Goal: Information Seeking & Learning: Learn about a topic

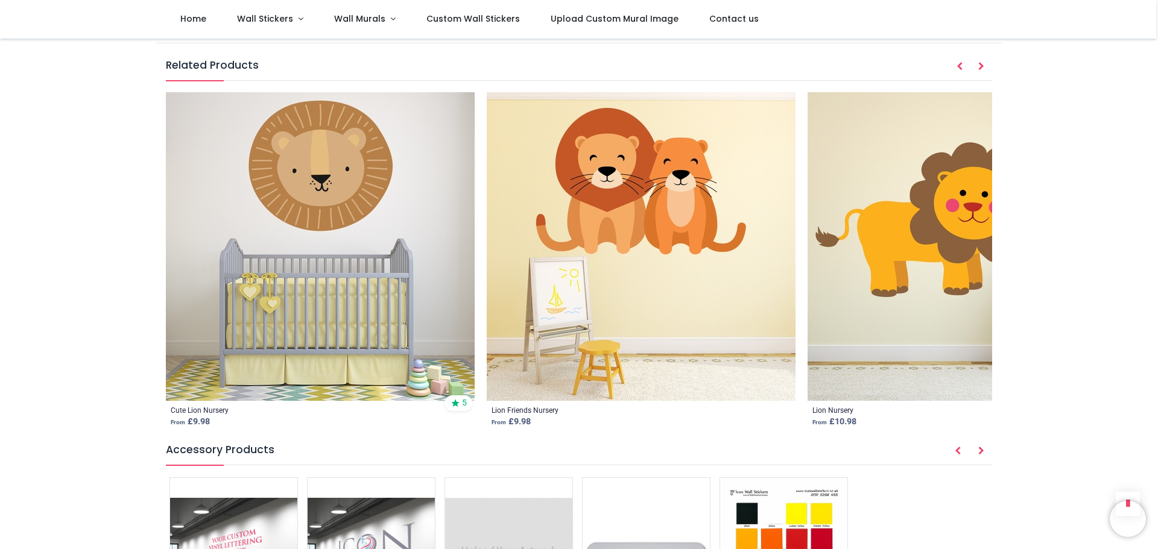
scroll to position [1508, 0]
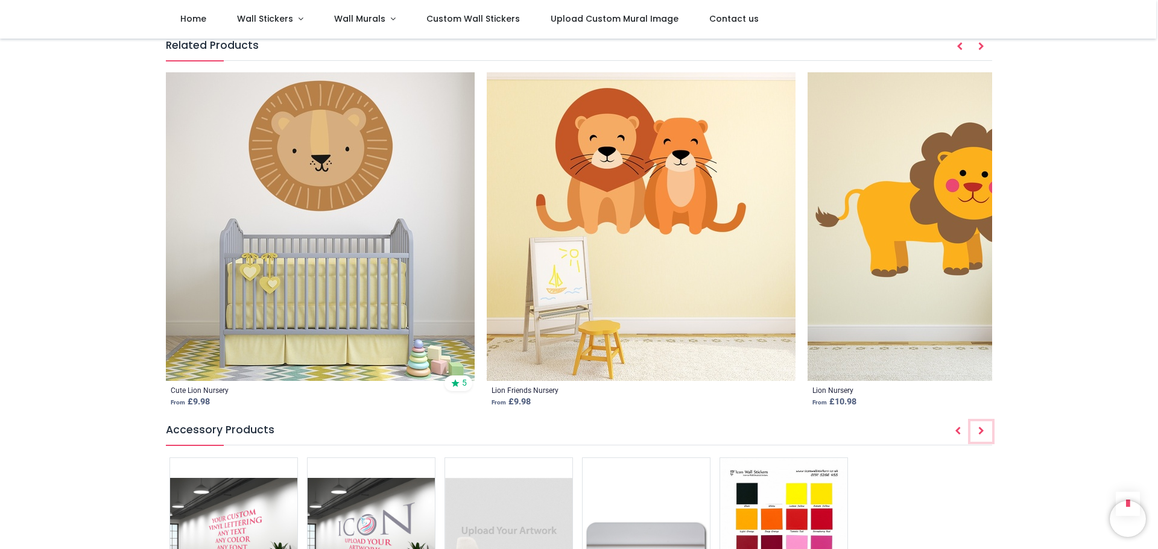
click at [979, 427] on icon "Next" at bounding box center [981, 431] width 6 height 8
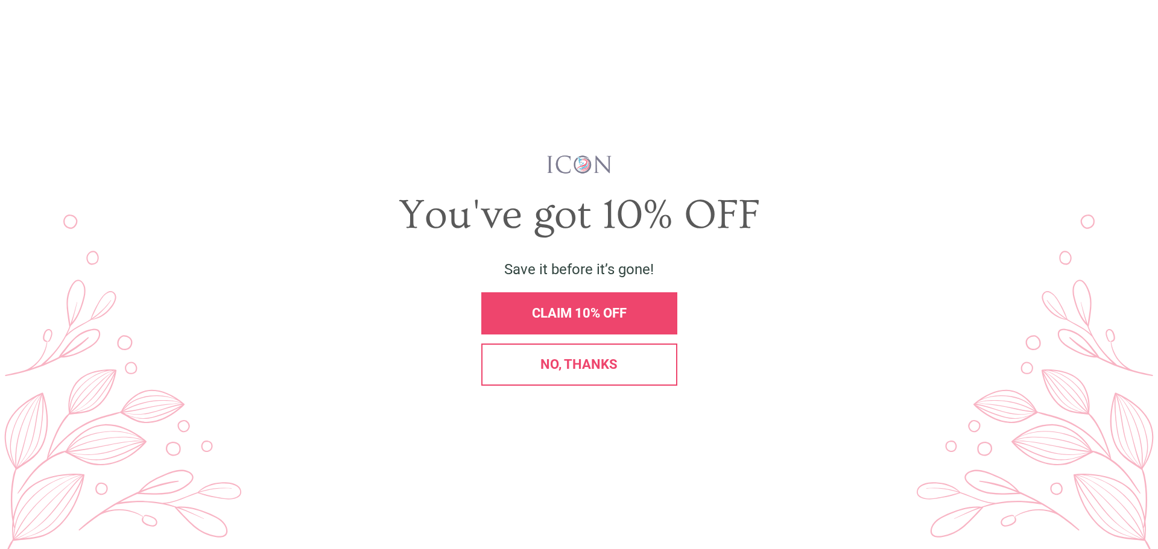
scroll to position [0, 0]
click at [613, 361] on span "No, thanks" at bounding box center [578, 364] width 77 height 15
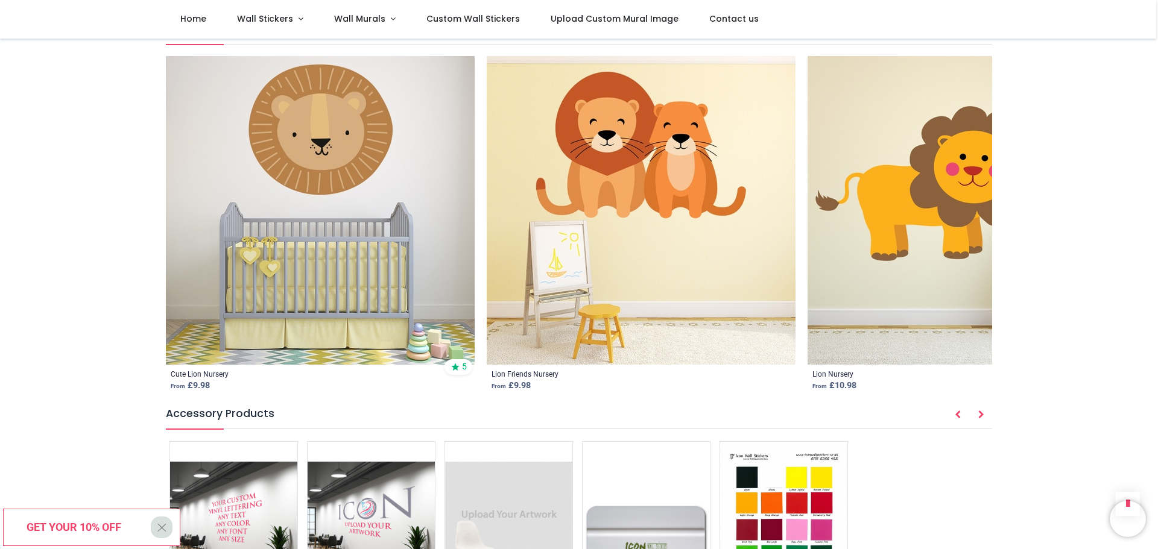
scroll to position [1568, 0]
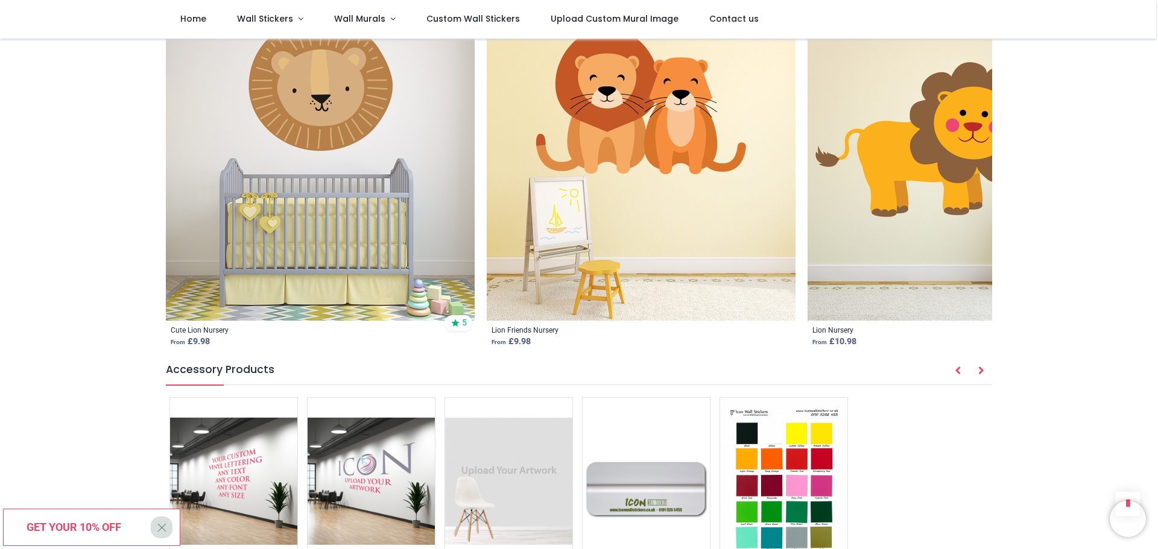
click at [356, 174] on img at bounding box center [320, 166] width 309 height 309
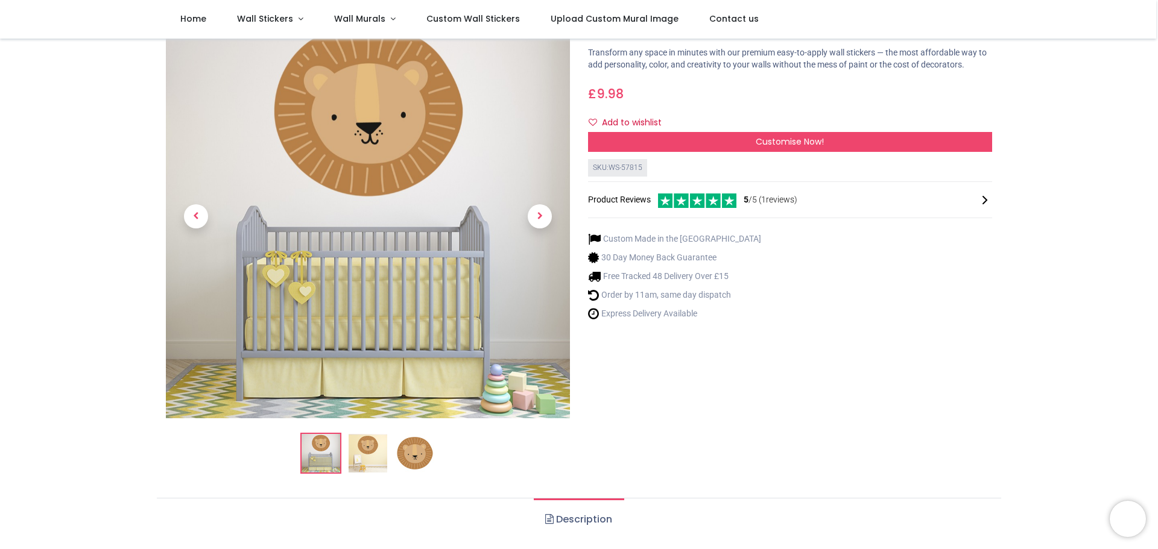
scroll to position [121, 0]
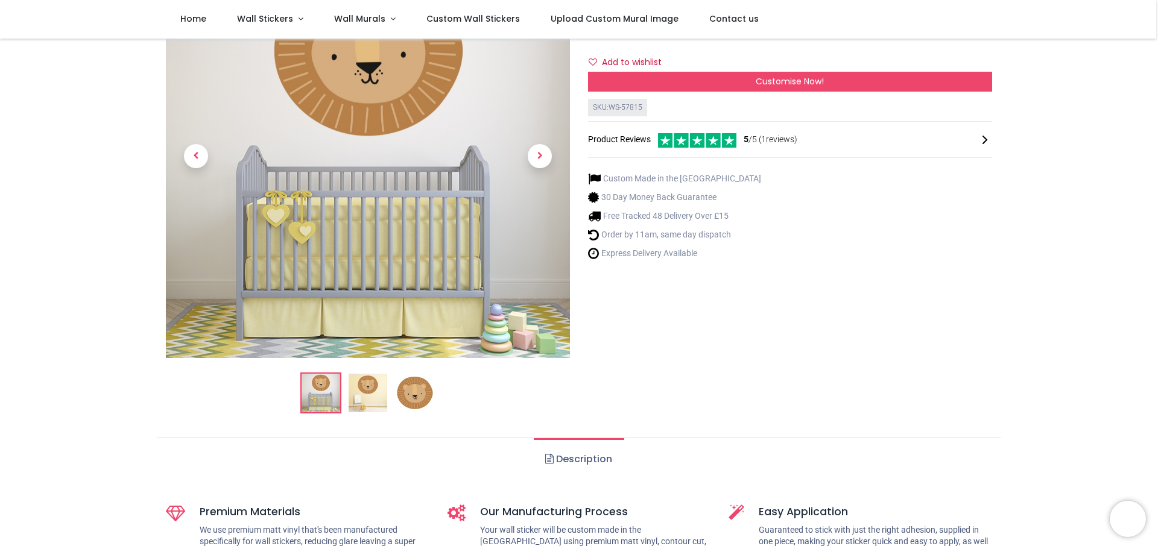
click at [379, 390] on img at bounding box center [368, 393] width 39 height 39
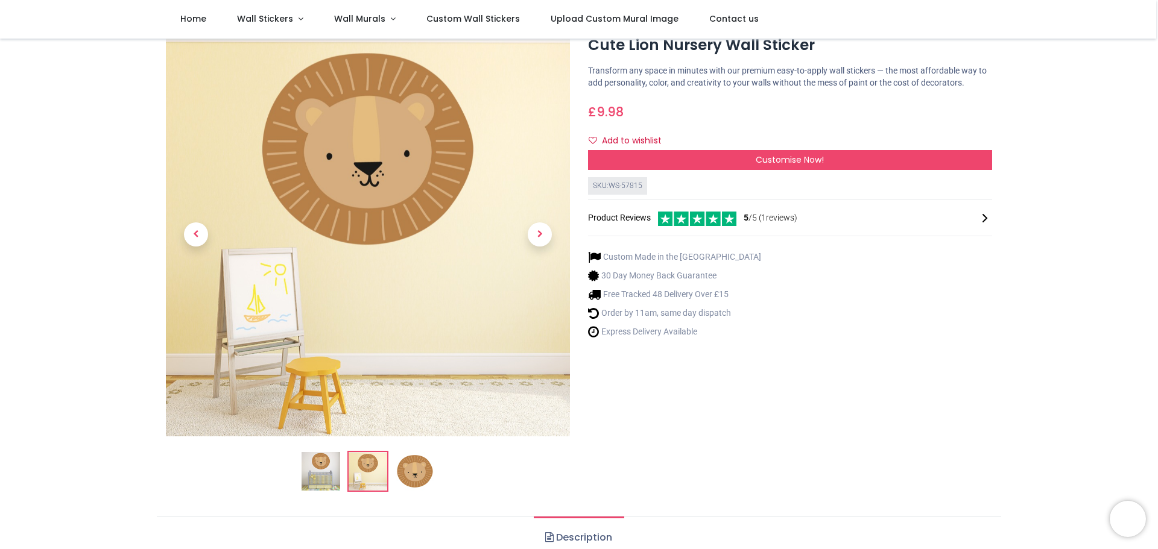
scroll to position [60, 0]
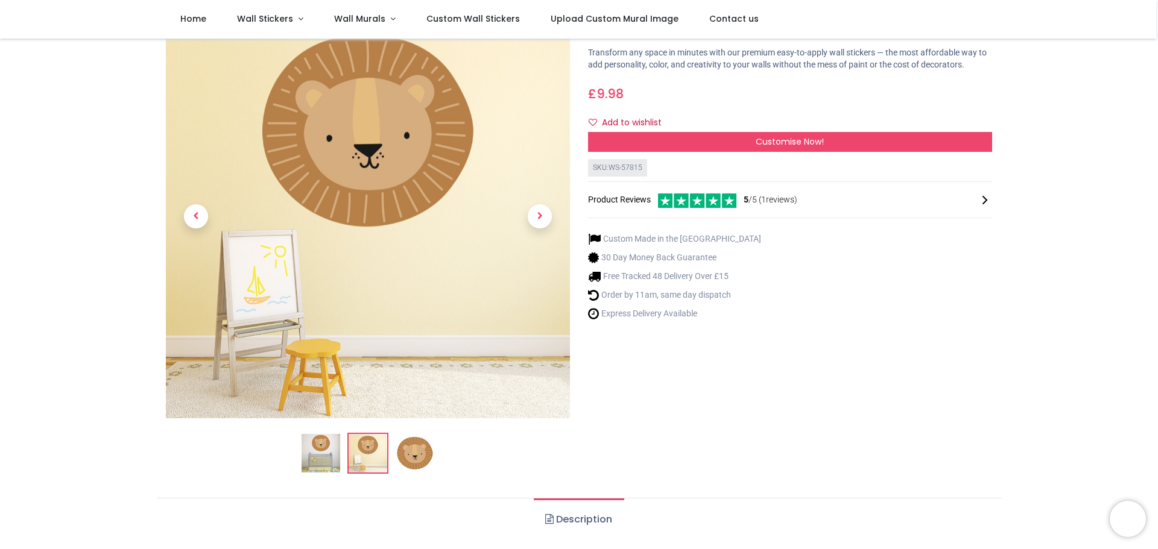
click at [416, 451] on img at bounding box center [415, 453] width 39 height 39
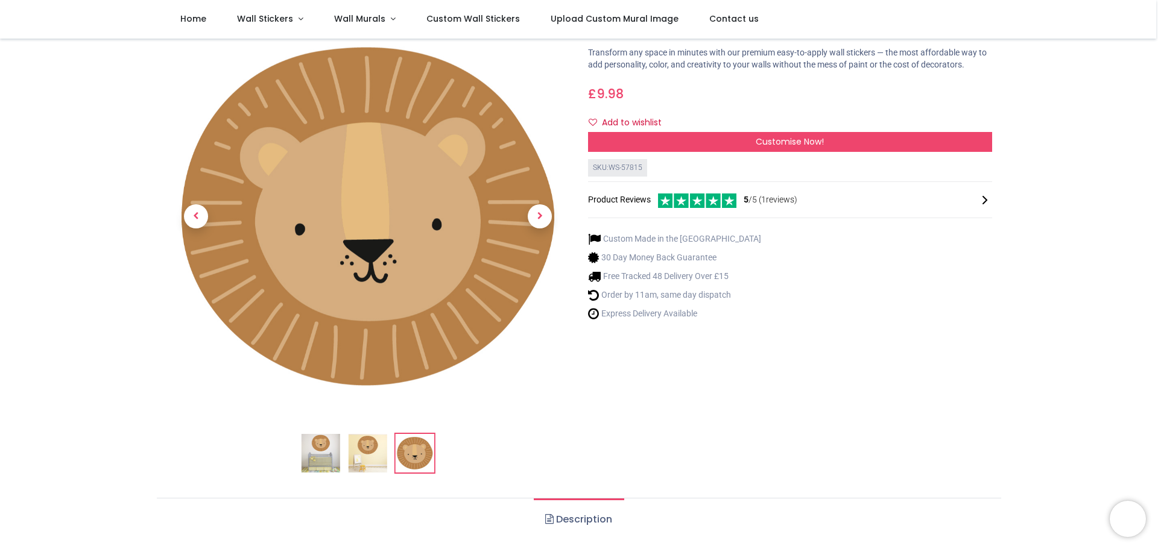
click at [328, 454] on img at bounding box center [321, 453] width 39 height 39
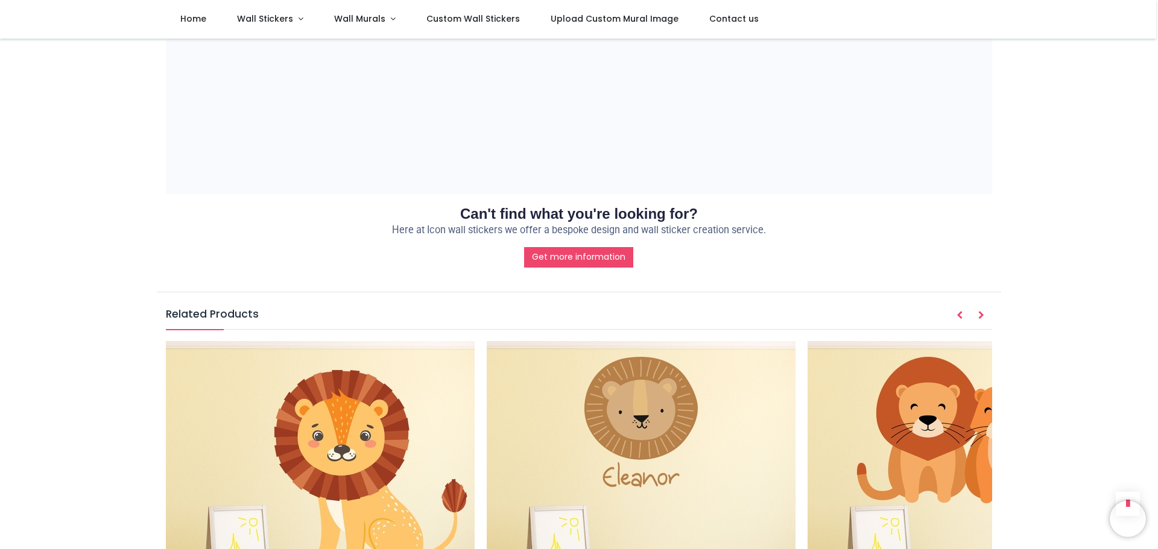
scroll to position [1447, 0]
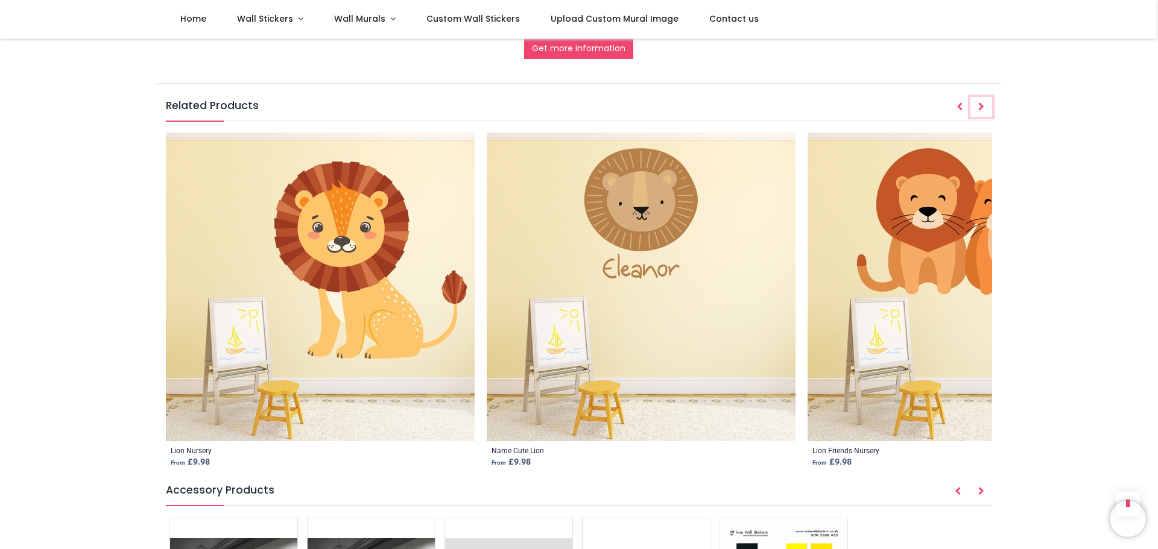
click at [984, 97] on button "Next" at bounding box center [981, 107] width 22 height 21
click at [960, 103] on icon "Prev" at bounding box center [959, 107] width 6 height 8
click at [984, 97] on button "Next" at bounding box center [981, 107] width 22 height 21
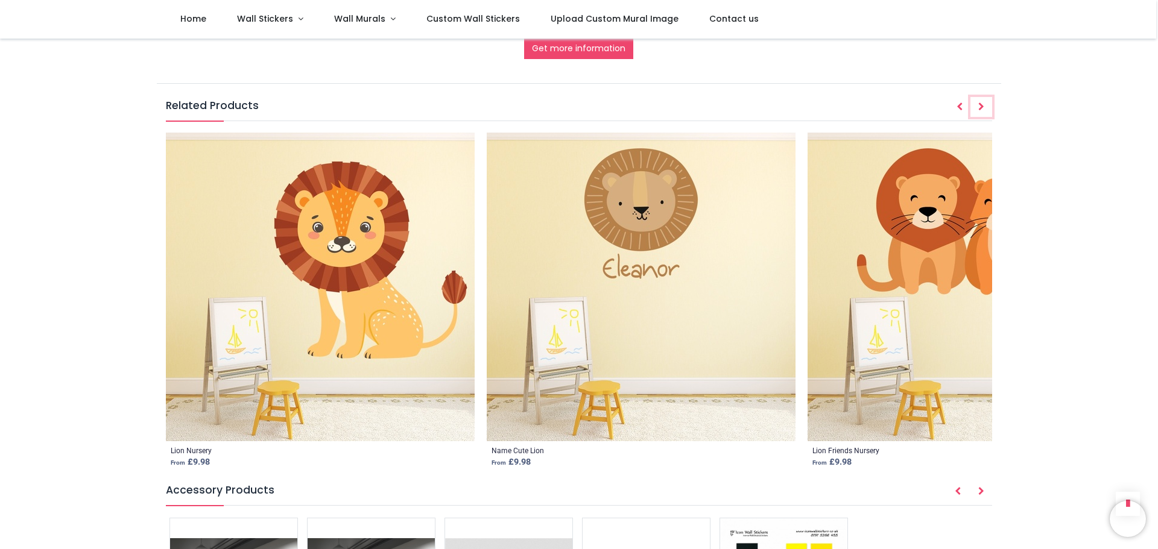
click at [984, 97] on button "Next" at bounding box center [981, 107] width 22 height 21
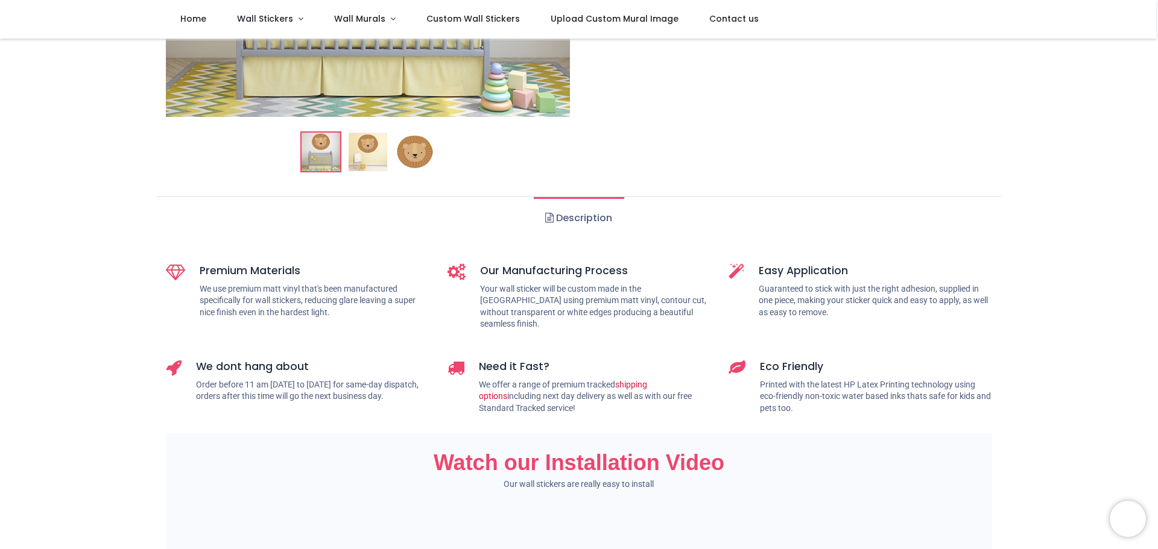
scroll to position [0, 0]
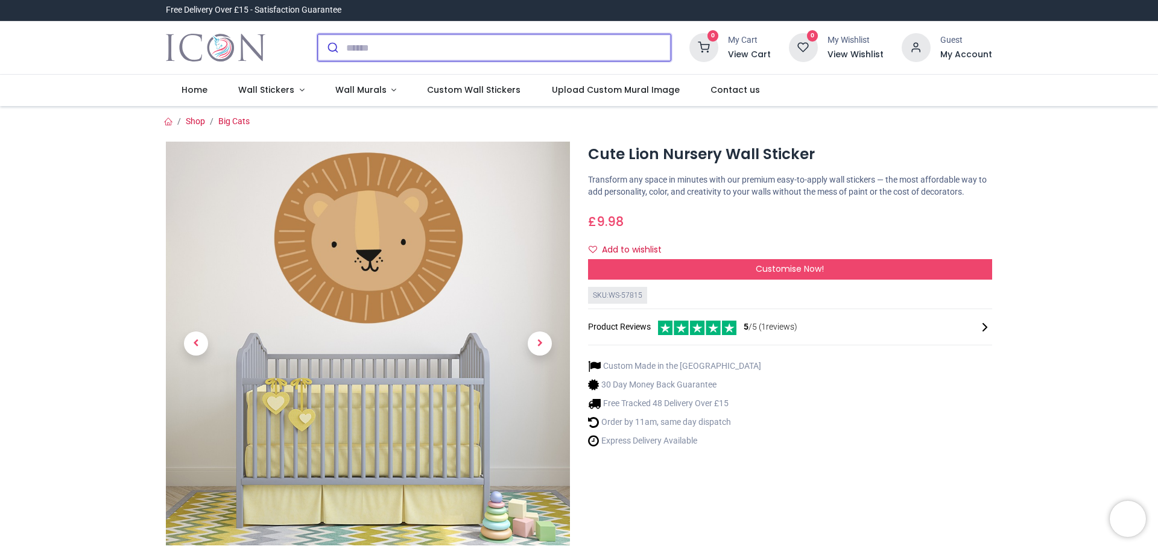
click at [438, 58] on input "search" at bounding box center [508, 47] width 324 height 27
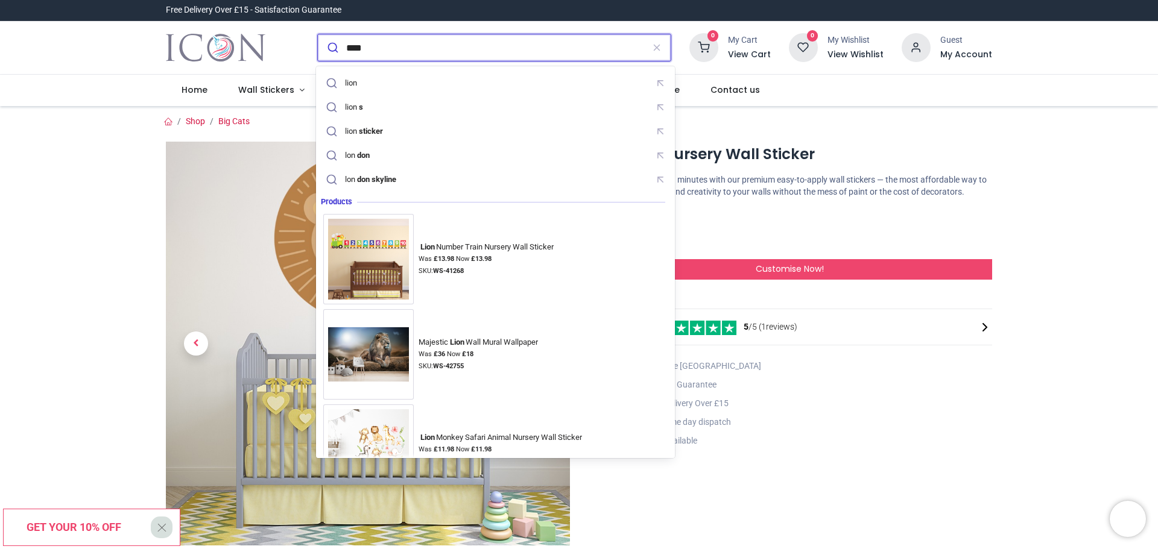
type input "****"
click at [318, 34] on button "submit" at bounding box center [332, 47] width 28 height 27
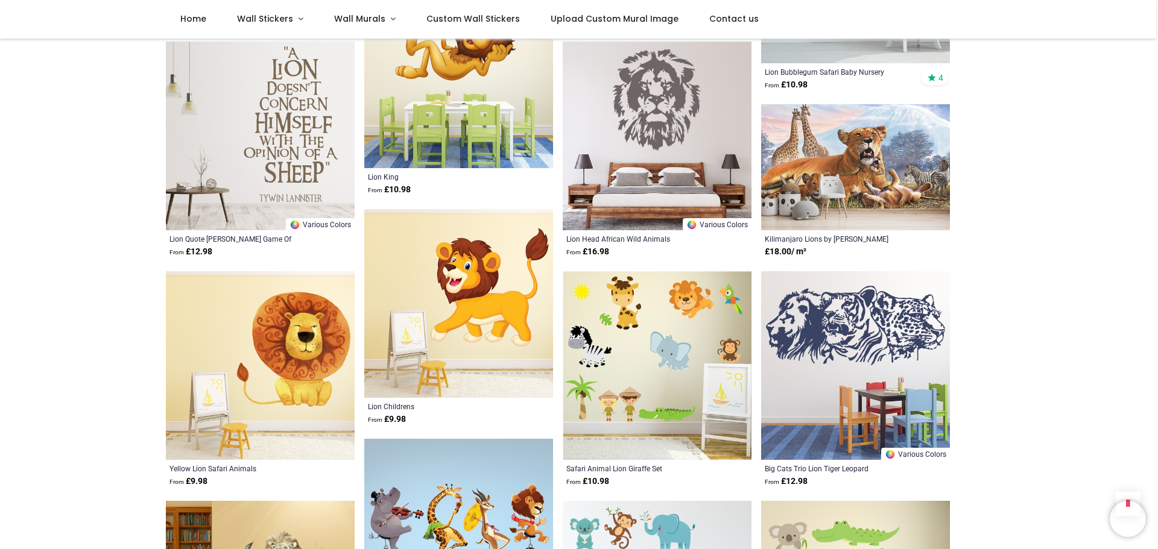
scroll to position [1025, 0]
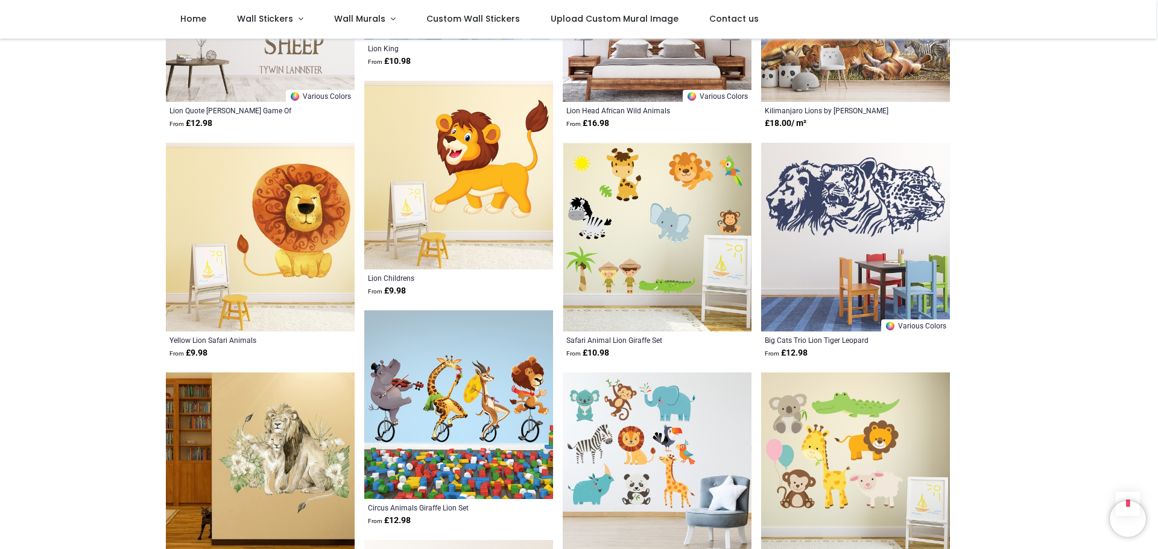
scroll to position [1146, 0]
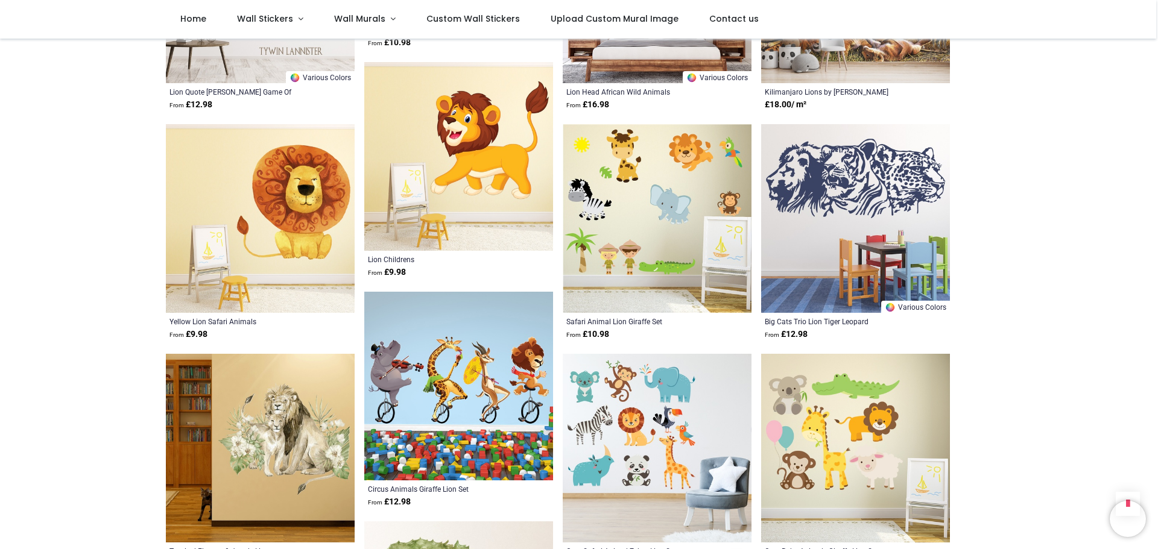
click at [279, 244] on img at bounding box center [260, 218] width 189 height 189
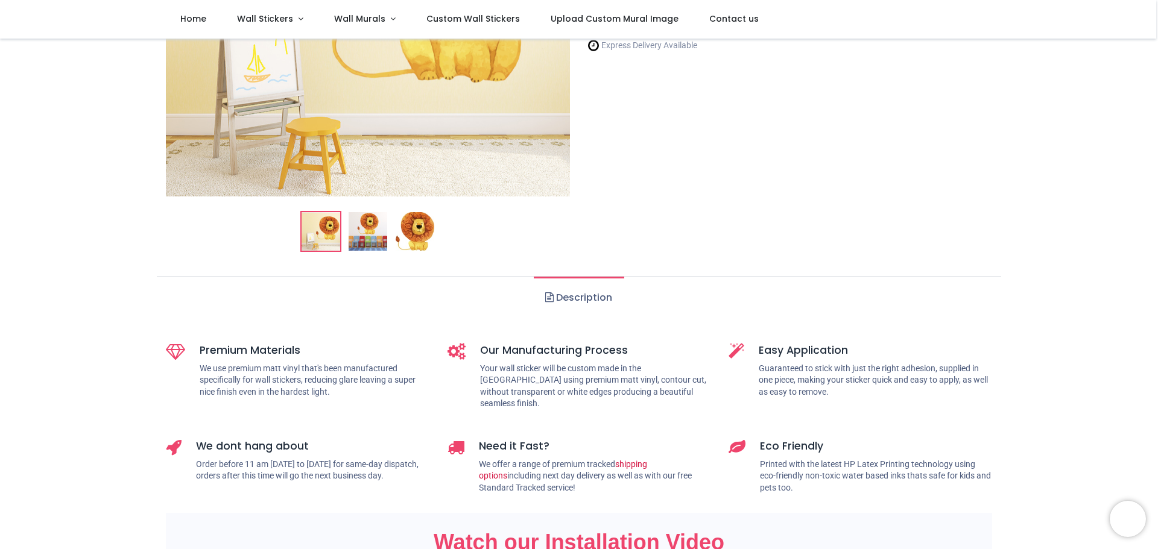
scroll to position [302, 0]
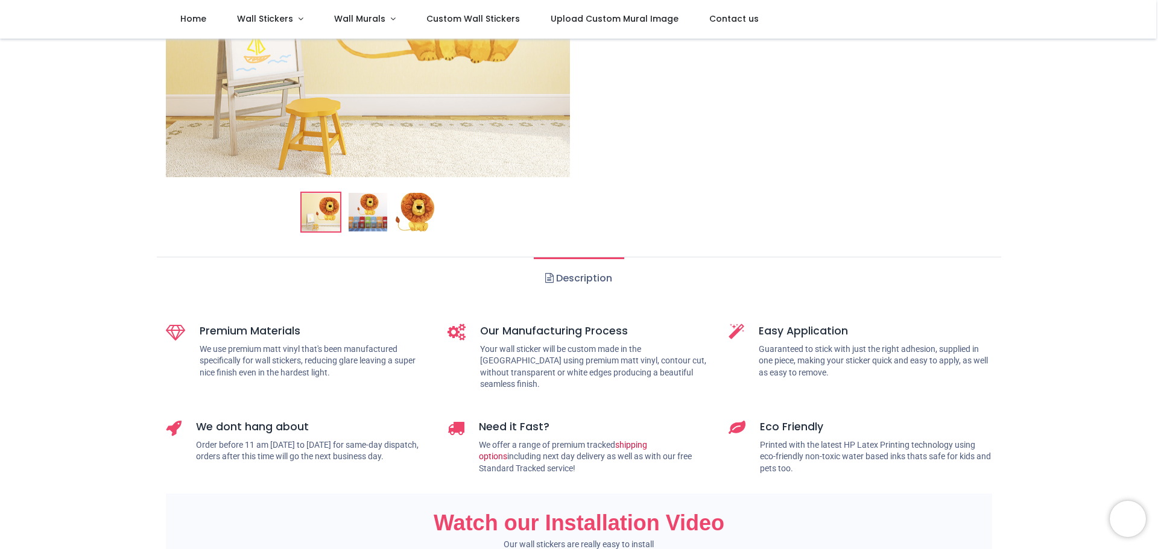
click at [386, 221] on img at bounding box center [368, 212] width 39 height 39
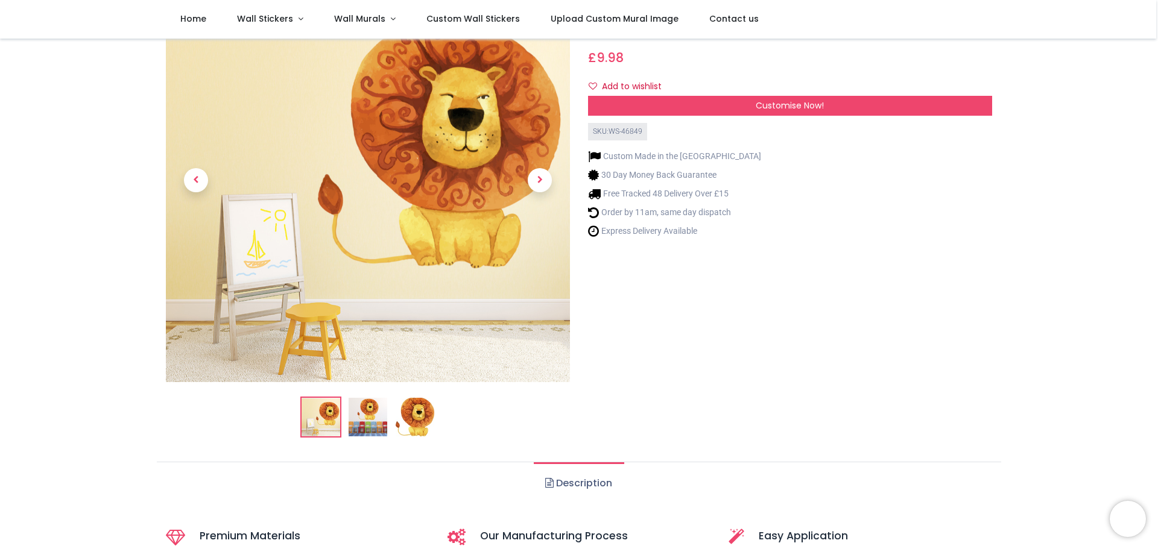
scroll to position [60, 0]
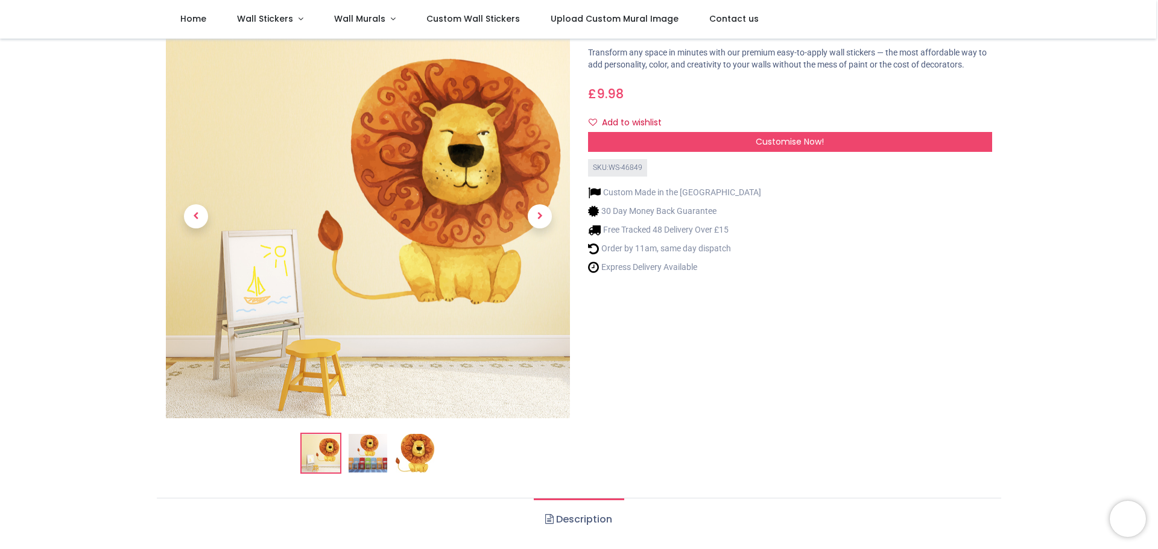
click at [374, 449] on img at bounding box center [368, 453] width 39 height 39
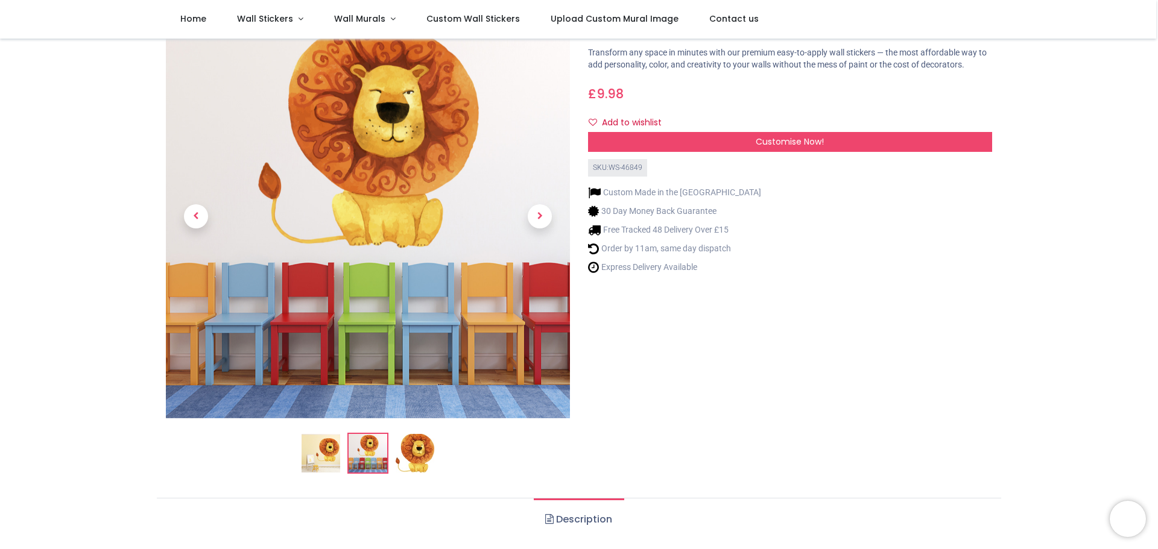
click at [409, 449] on img at bounding box center [415, 453] width 39 height 39
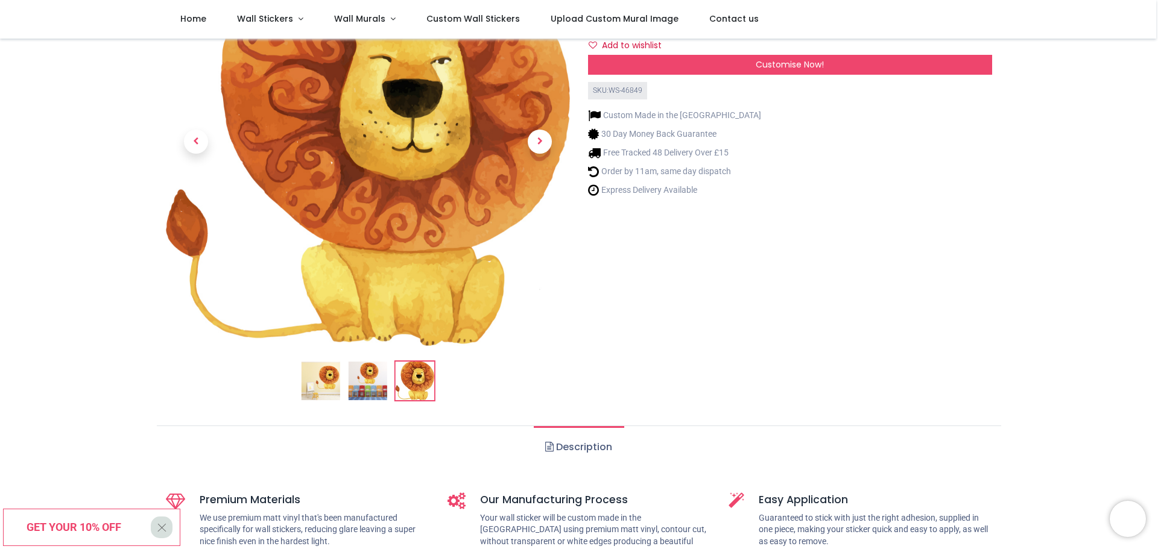
scroll to position [157, 0]
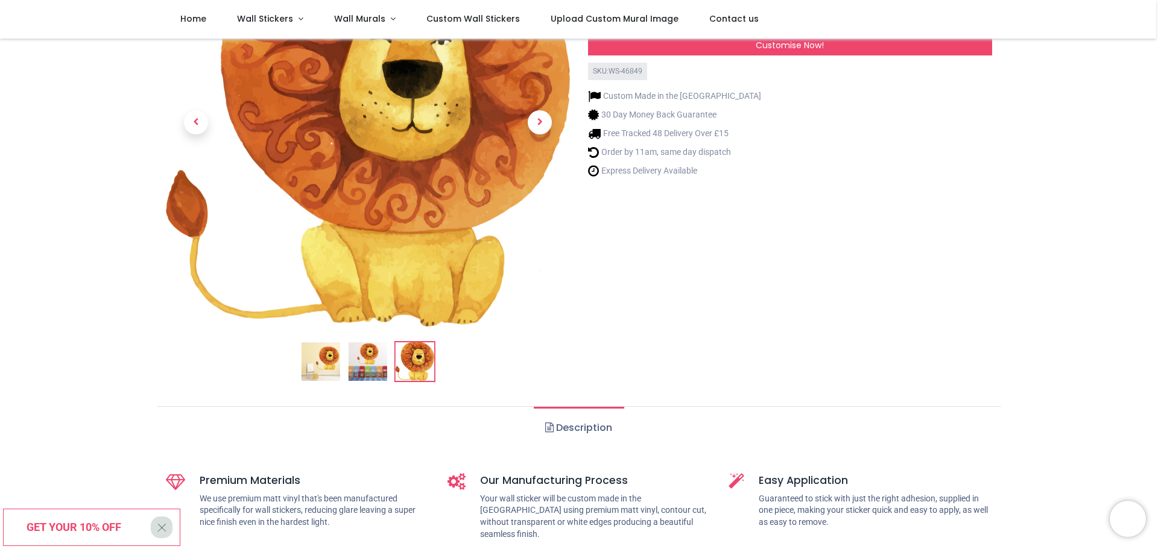
click at [557, 426] on link "Description" at bounding box center [579, 428] width 90 height 42
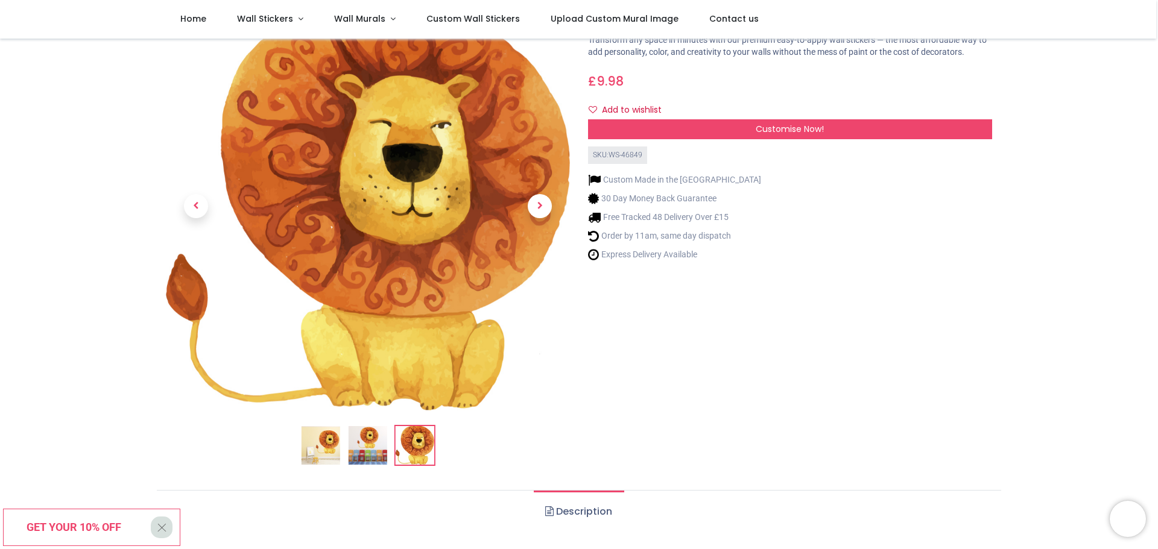
scroll to position [0, 0]
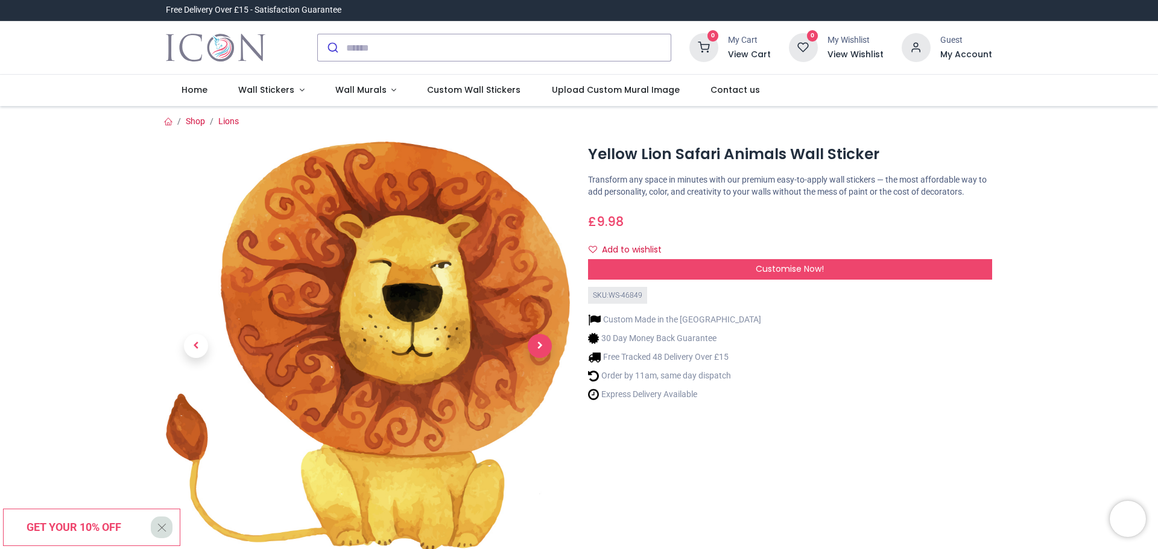
click at [542, 350] on span "Next" at bounding box center [540, 346] width 24 height 24
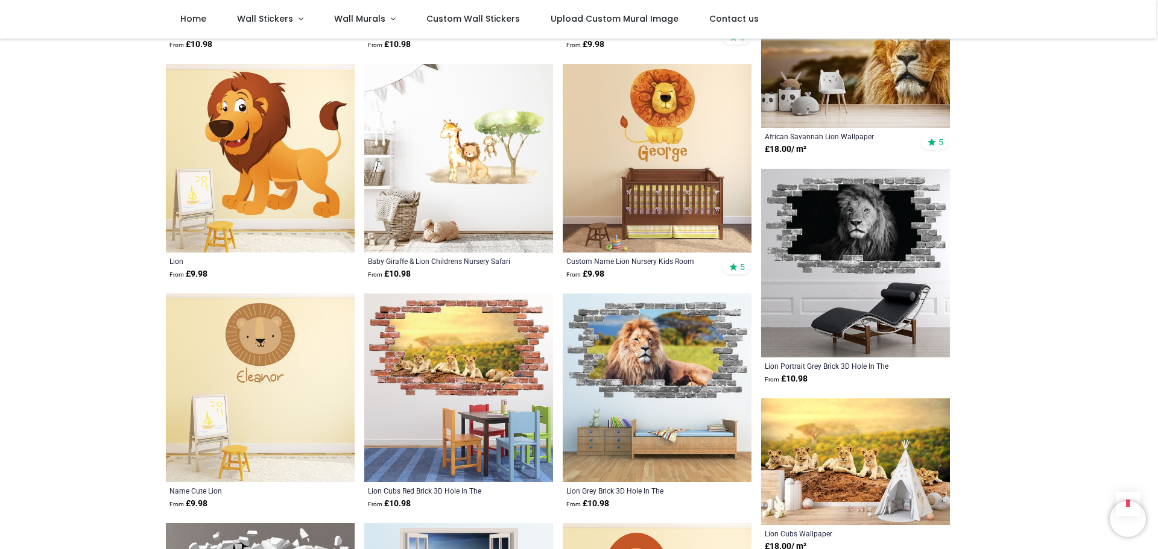
scroll to position [1025, 0]
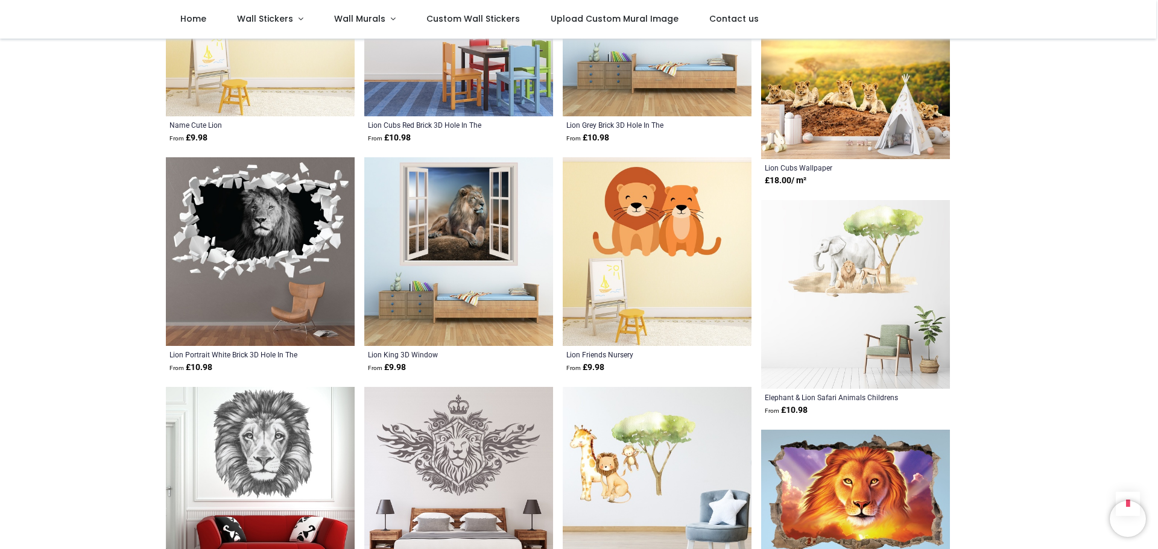
scroll to position [1387, 0]
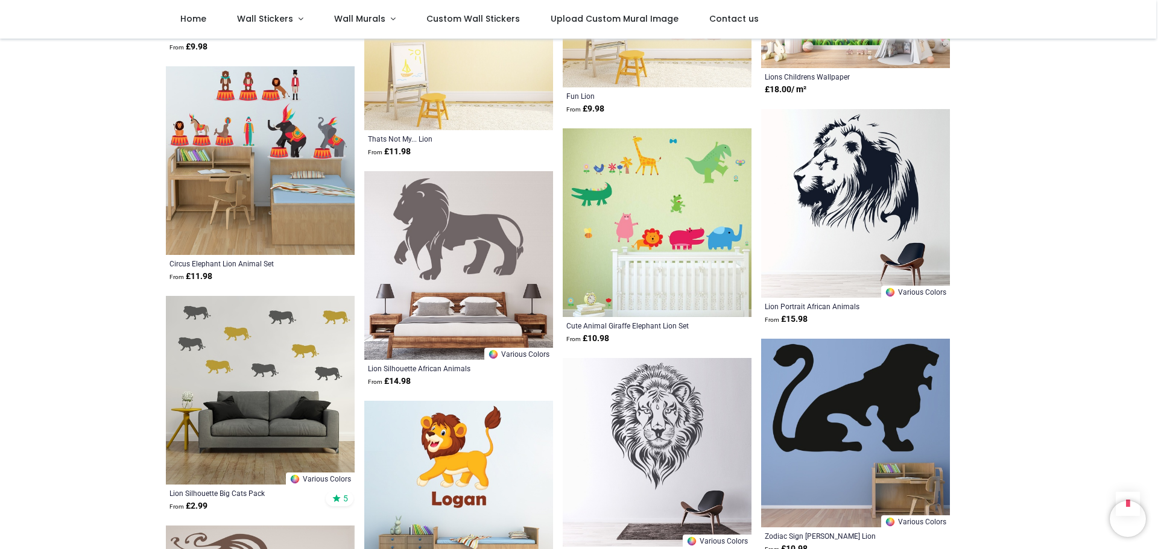
scroll to position [2593, 0]
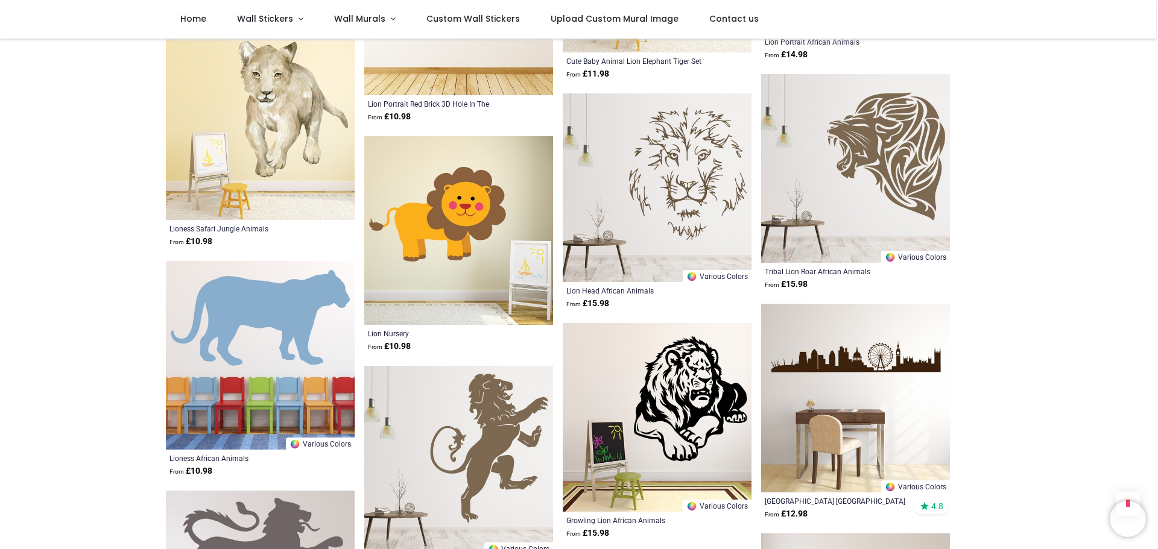
scroll to position [3317, 0]
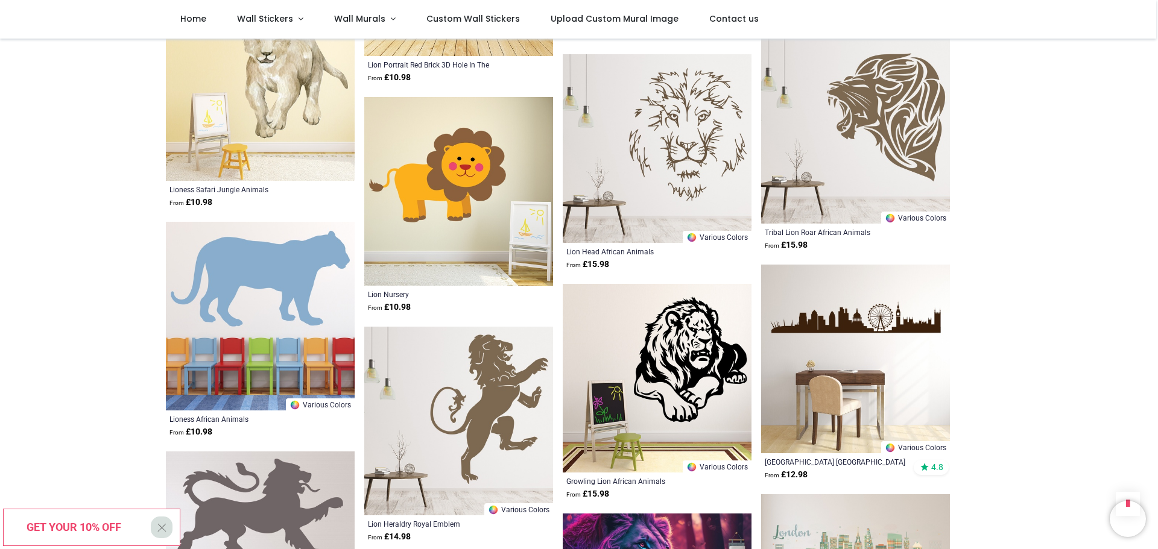
drag, startPoint x: 898, startPoint y: 372, endPoint x: 970, endPoint y: 430, distance: 93.1
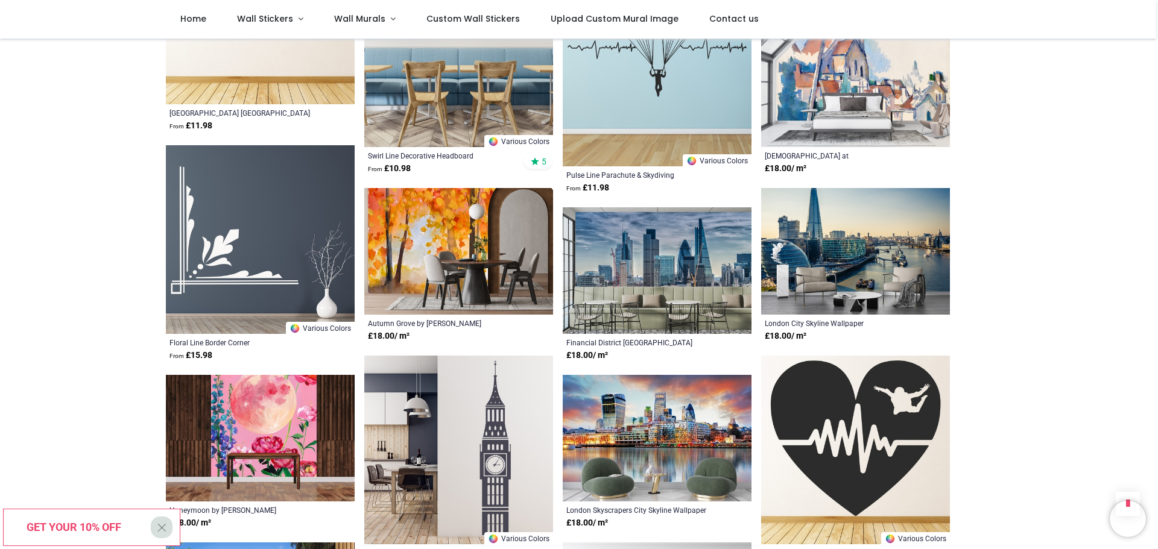
scroll to position [5367, 0]
